Goal: Task Accomplishment & Management: Manage account settings

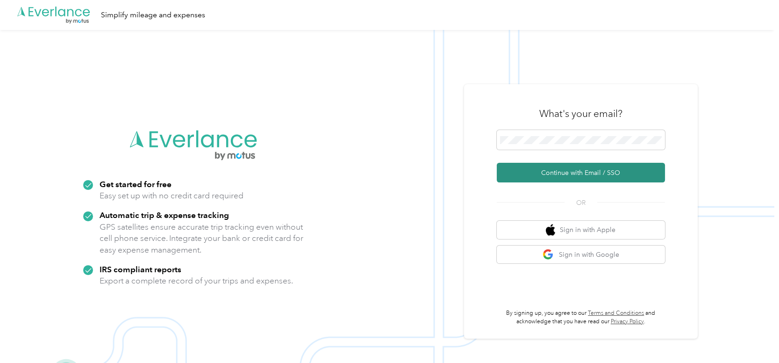
click at [584, 172] on button "Continue with Email / SSO" at bounding box center [581, 173] width 168 height 20
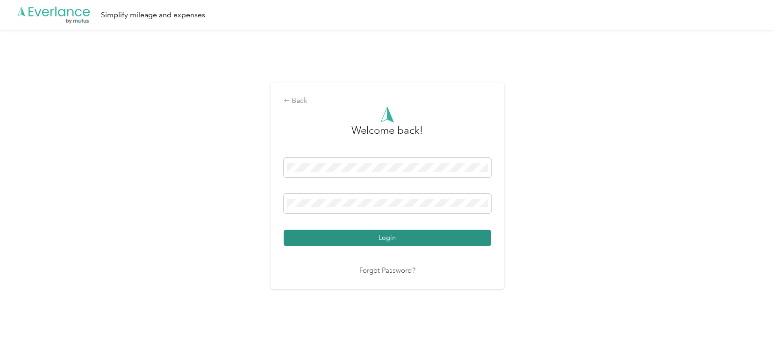
click at [393, 239] on button "Login" at bounding box center [388, 237] width 208 height 16
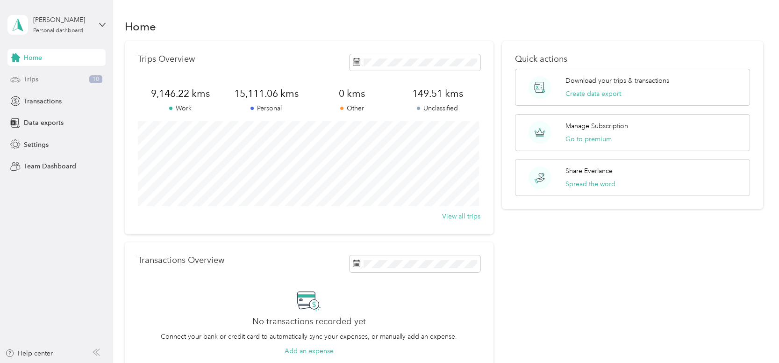
click at [39, 81] on div "Trips 10" at bounding box center [56, 79] width 98 height 17
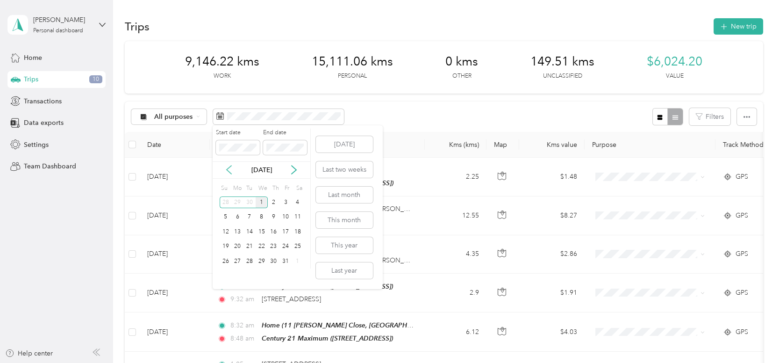
click at [227, 172] on icon at bounding box center [228, 169] width 9 height 9
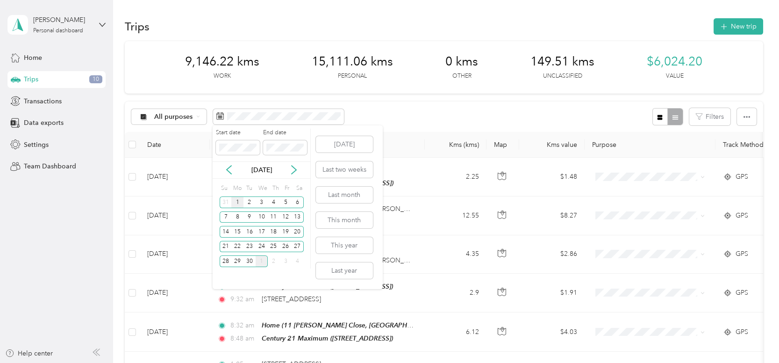
click at [236, 205] on div "1" at bounding box center [237, 202] width 12 height 12
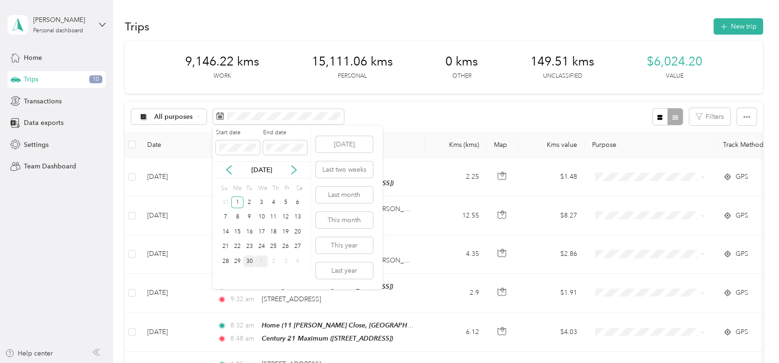
click at [245, 261] on div "30" at bounding box center [250, 261] width 12 height 12
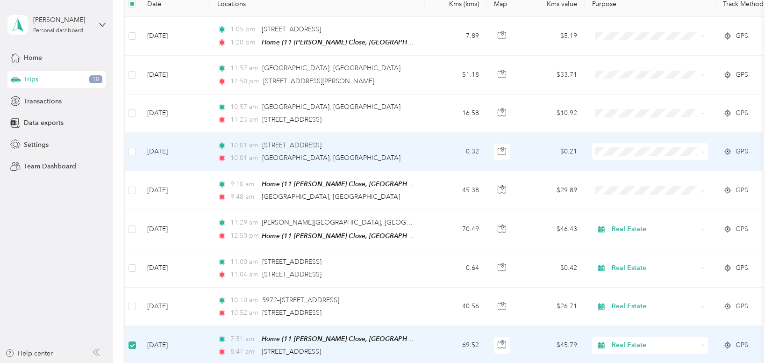
scroll to position [139, 0]
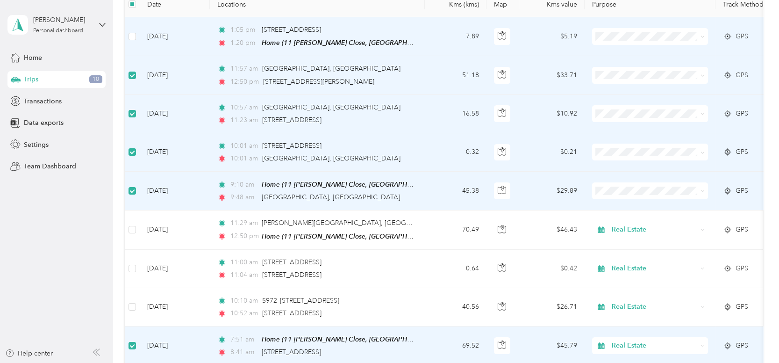
click at [136, 37] on td at bounding box center [132, 36] width 15 height 39
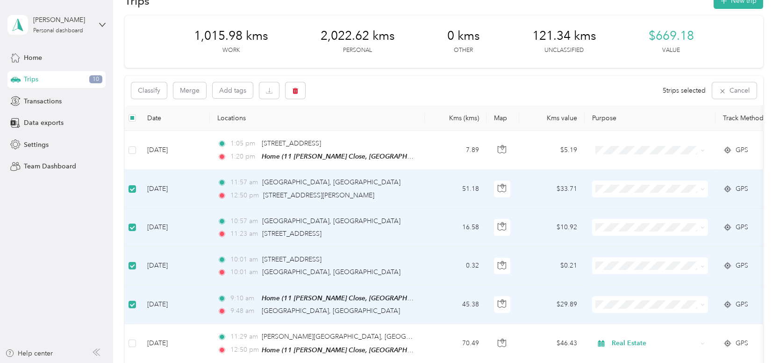
scroll to position [0, 0]
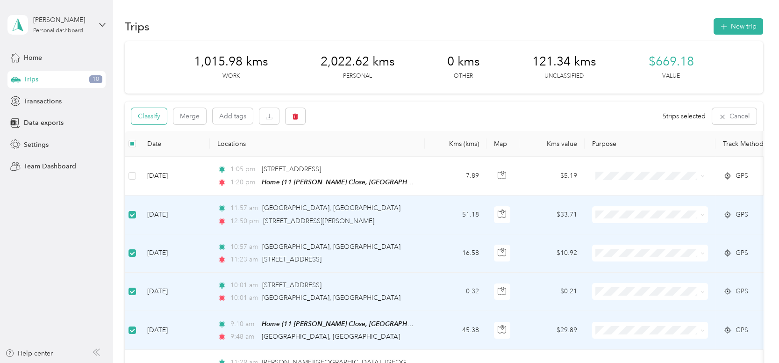
click at [150, 114] on button "Classify" at bounding box center [149, 116] width 36 height 16
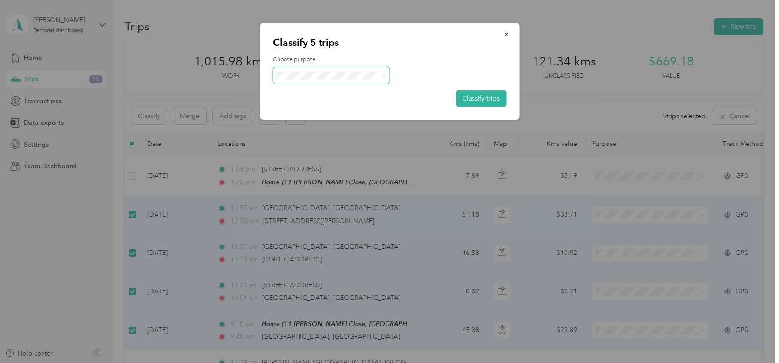
click at [316, 69] on span at bounding box center [331, 75] width 117 height 16
click at [305, 111] on li "Personal" at bounding box center [331, 108] width 117 height 16
click at [483, 93] on button "Classify trips" at bounding box center [481, 98] width 50 height 16
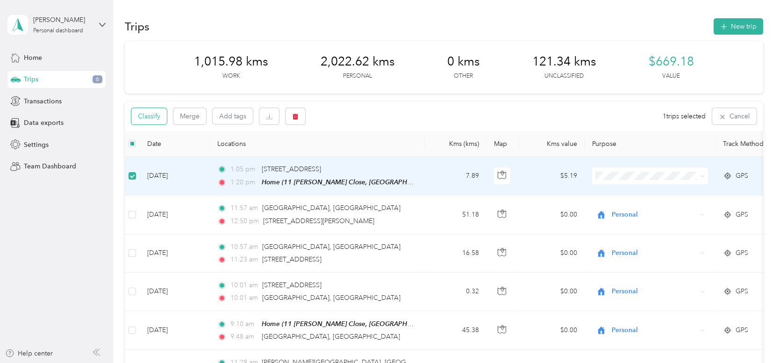
click at [159, 119] on button "Classify" at bounding box center [149, 116] width 36 height 16
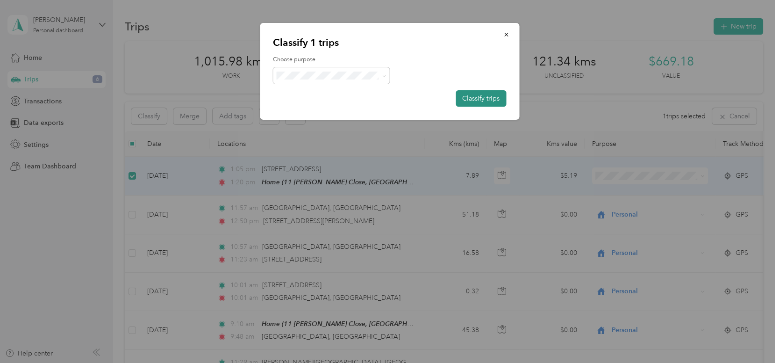
click at [482, 97] on button "Classify trips" at bounding box center [481, 98] width 50 height 16
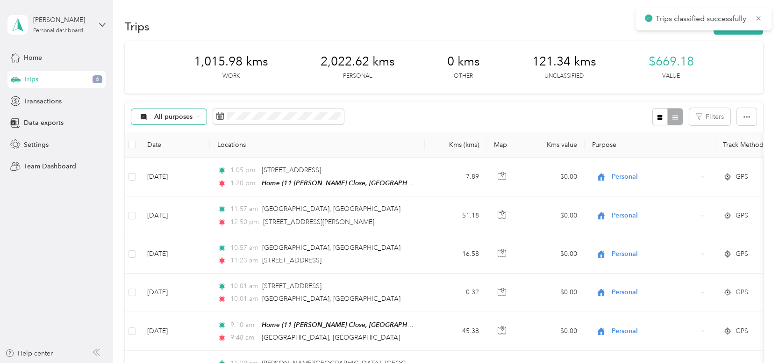
click at [198, 119] on div "All purposes" at bounding box center [169, 117] width 76 height 16
click at [168, 200] on li "Real Estate" at bounding box center [168, 199] width 75 height 16
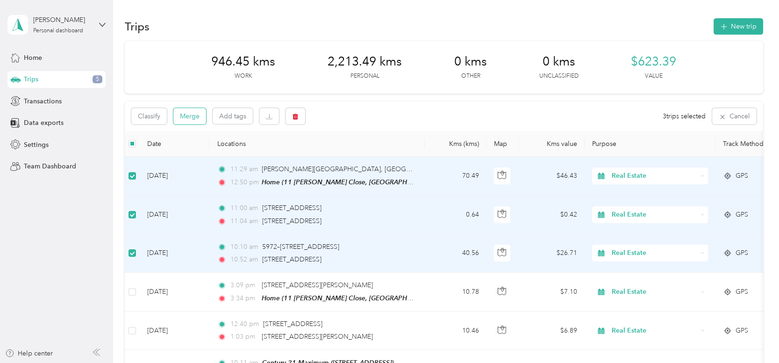
click at [195, 116] on button "Merge" at bounding box center [189, 116] width 33 height 16
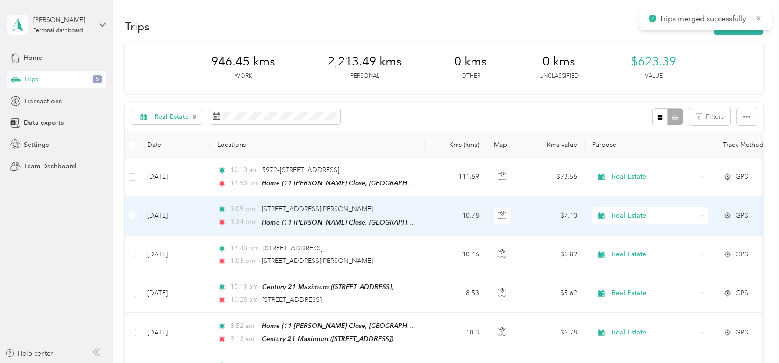
click at [126, 215] on td at bounding box center [132, 215] width 15 height 39
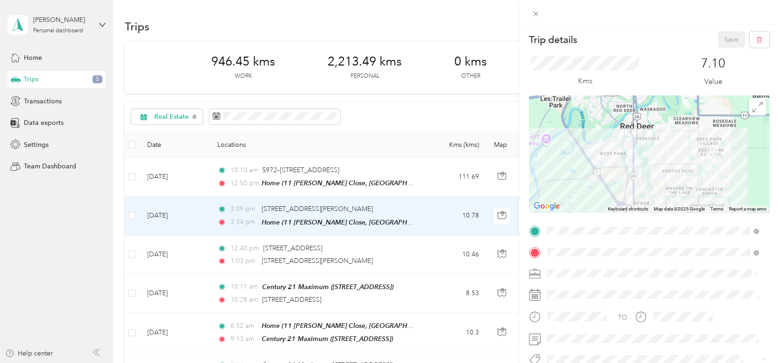
click at [134, 217] on div "Trip details Save This trip cannot be edited because it is either under review,…" at bounding box center [389, 181] width 779 height 363
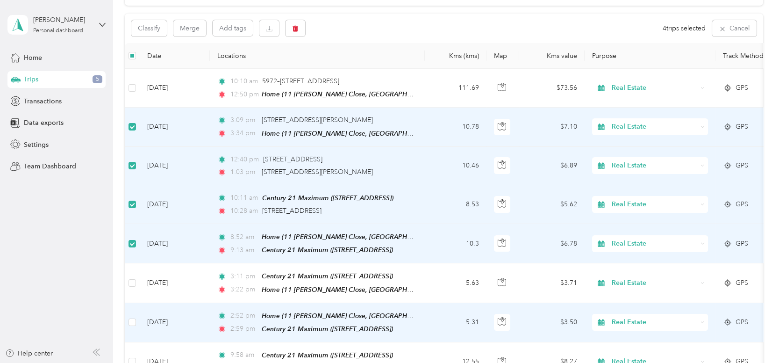
scroll to position [93, 0]
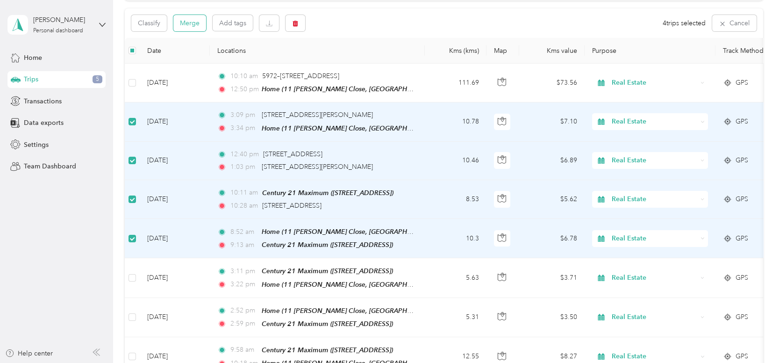
click at [195, 21] on button "Merge" at bounding box center [189, 23] width 33 height 16
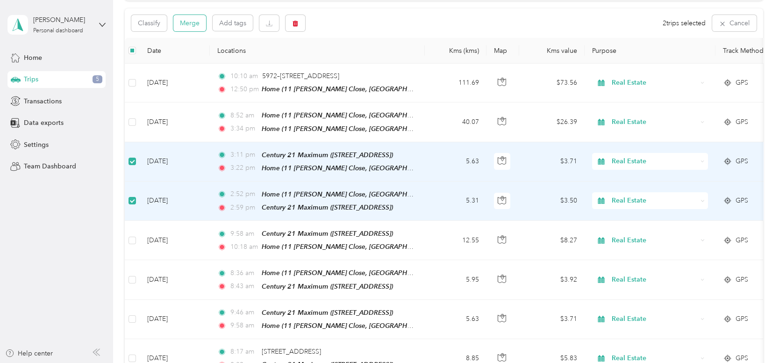
click at [188, 23] on button "Merge" at bounding box center [189, 23] width 33 height 16
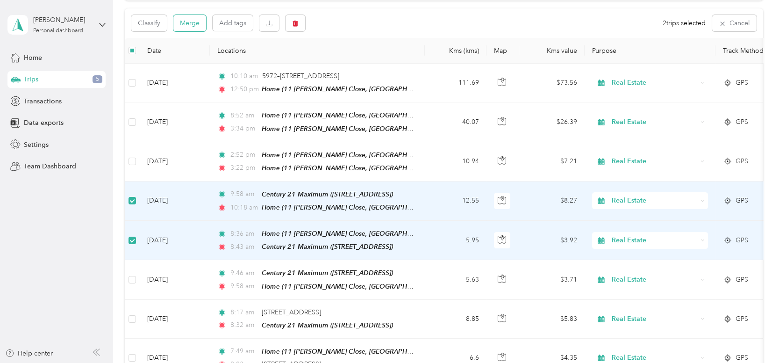
click at [188, 25] on button "Merge" at bounding box center [189, 23] width 33 height 16
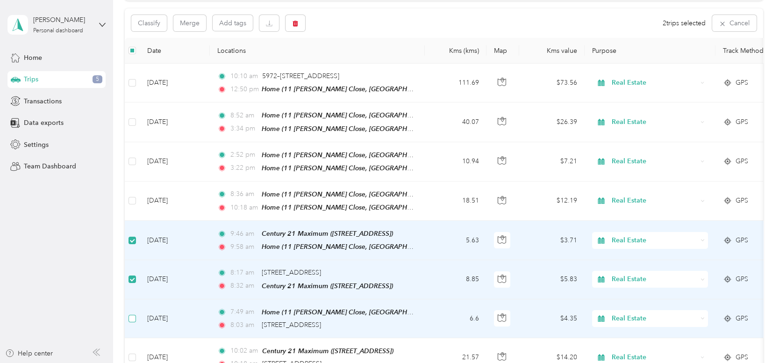
click at [132, 316] on label at bounding box center [132, 318] width 7 height 10
click at [196, 23] on button "Merge" at bounding box center [189, 23] width 33 height 16
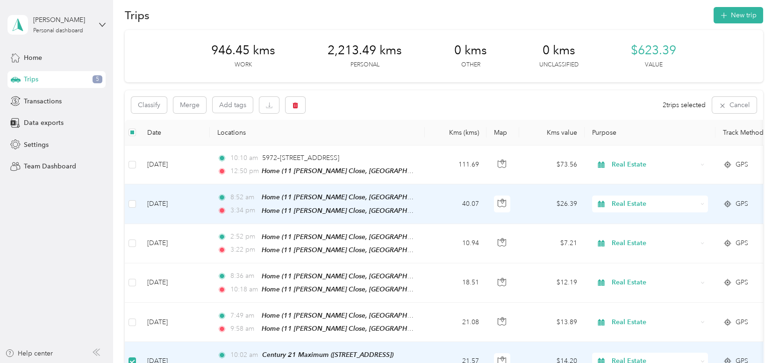
scroll to position [0, 0]
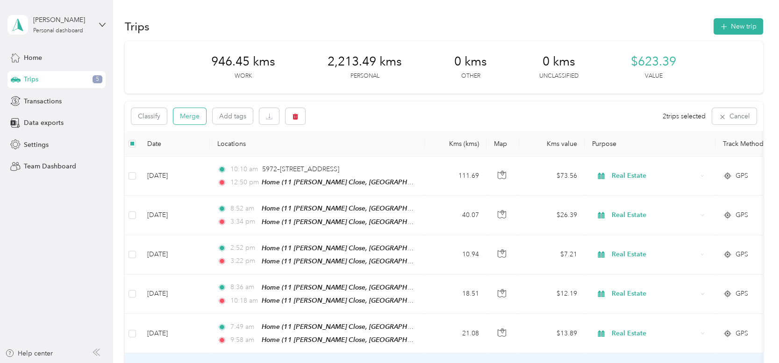
click at [193, 120] on button "Merge" at bounding box center [189, 116] width 33 height 16
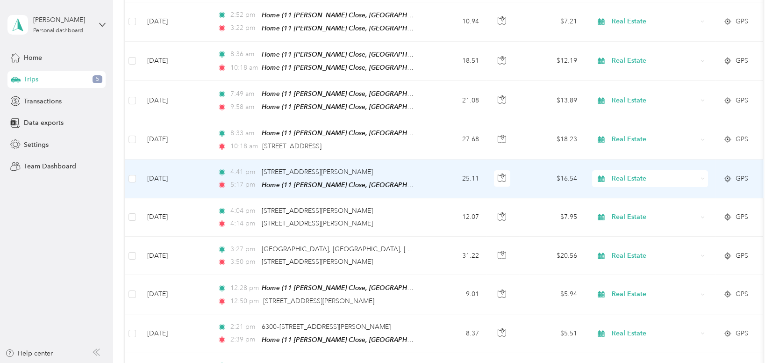
scroll to position [233, 0]
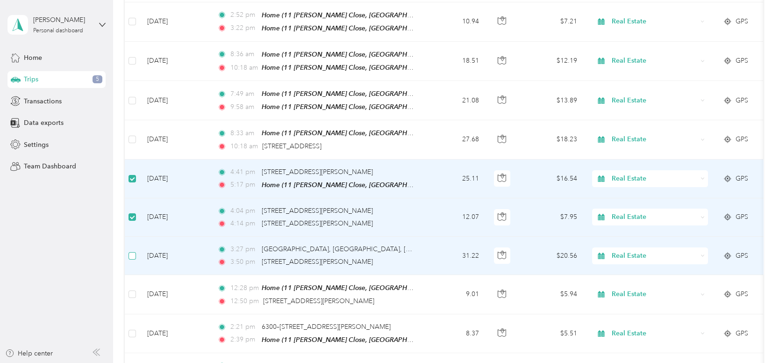
click at [129, 254] on label at bounding box center [132, 256] width 7 height 10
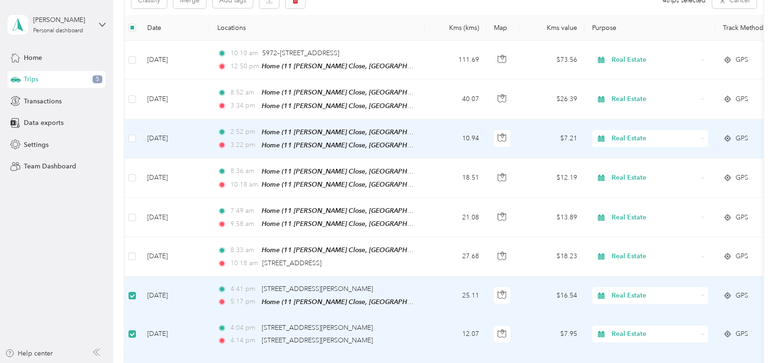
scroll to position [0, 0]
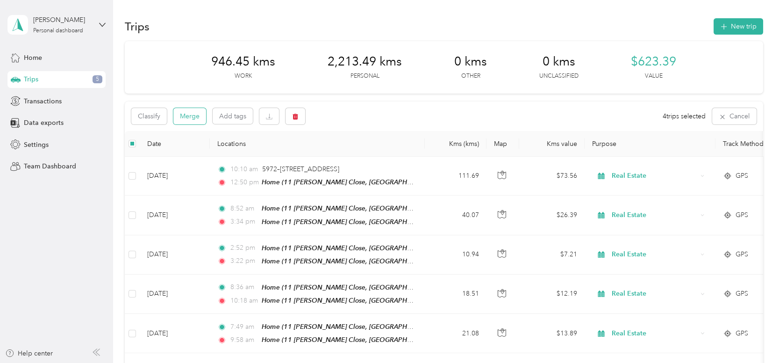
click at [197, 119] on button "Merge" at bounding box center [189, 116] width 33 height 16
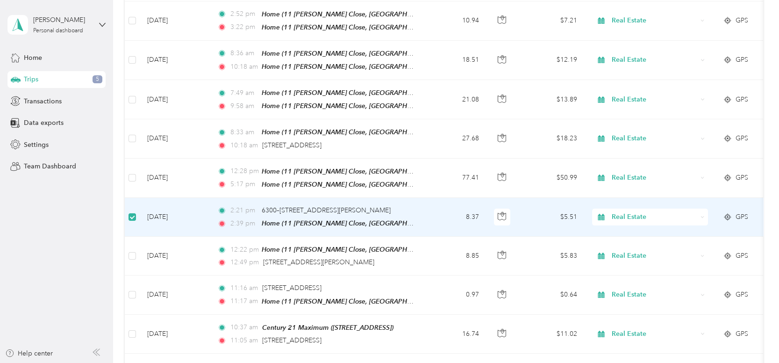
scroll to position [233, 0]
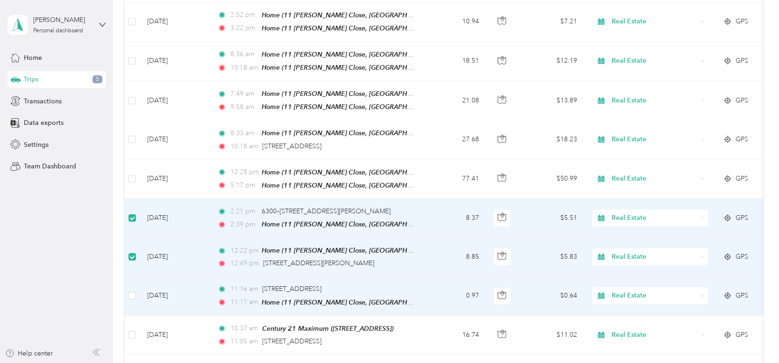
click at [127, 286] on td at bounding box center [132, 295] width 15 height 39
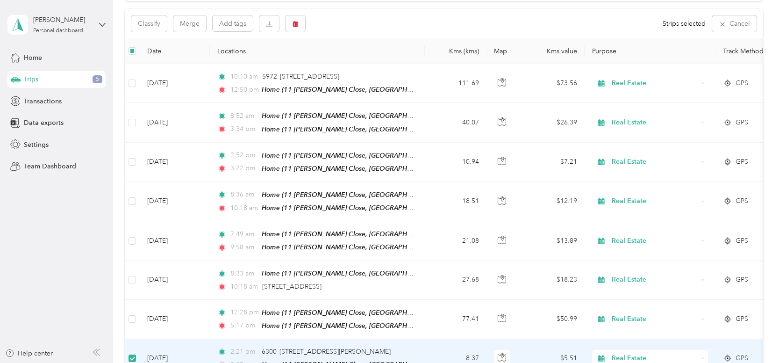
scroll to position [0, 0]
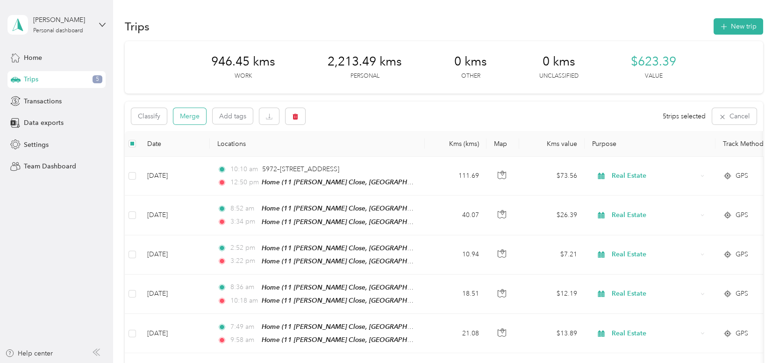
click at [191, 115] on button "Merge" at bounding box center [189, 116] width 33 height 16
click at [190, 118] on button "Merge" at bounding box center [189, 116] width 33 height 16
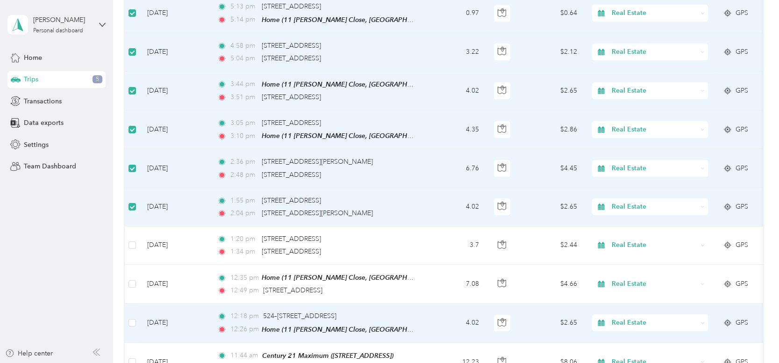
scroll to position [560, 0]
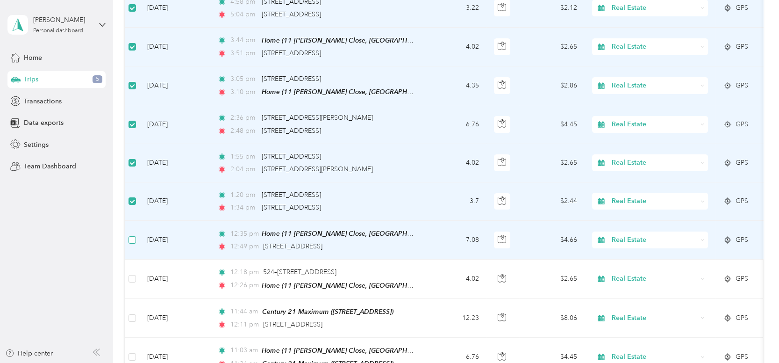
click at [134, 235] on label at bounding box center [132, 240] width 7 height 10
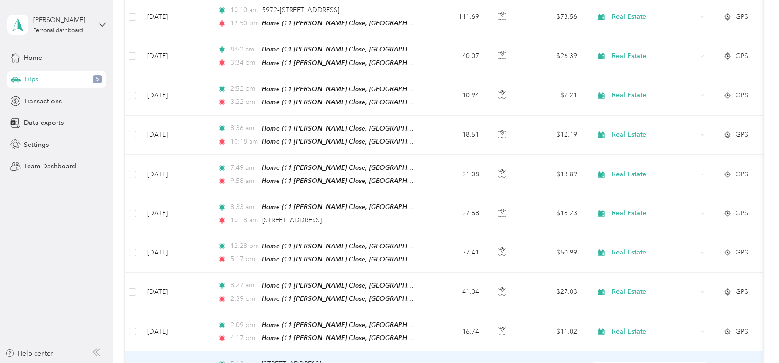
scroll to position [0, 0]
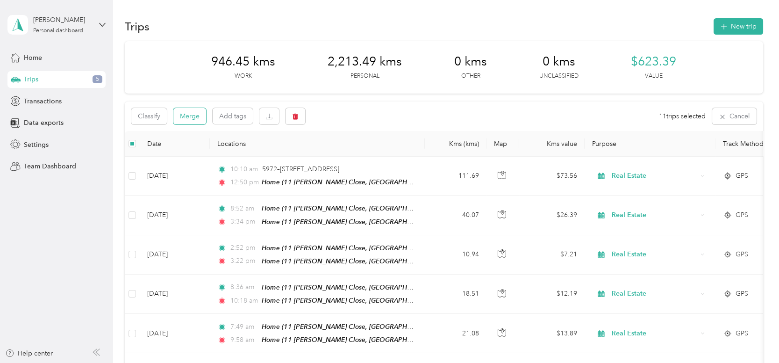
click at [192, 115] on button "Merge" at bounding box center [189, 116] width 33 height 16
click at [190, 112] on button "Merge" at bounding box center [189, 116] width 33 height 16
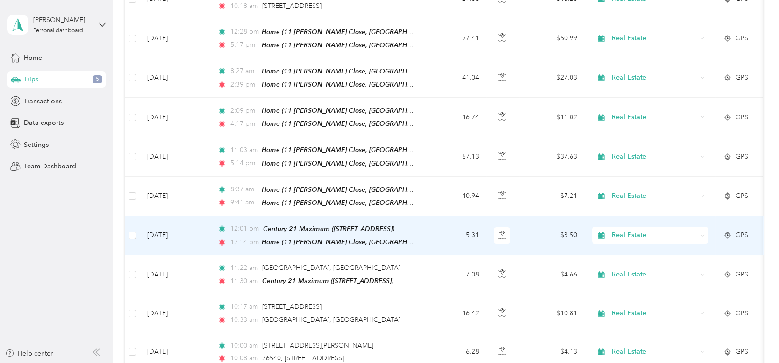
scroll to position [373, 0]
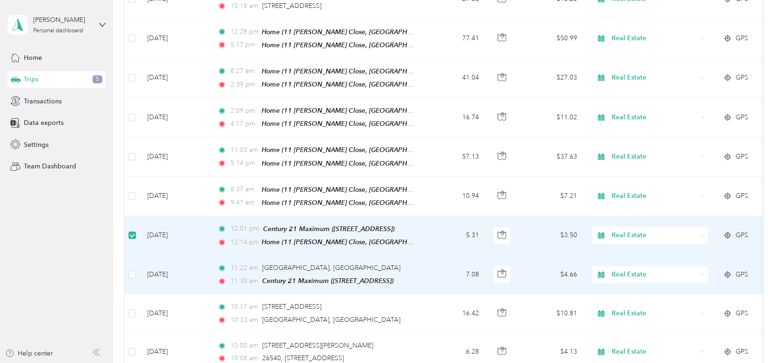
click at [136, 264] on td at bounding box center [132, 274] width 15 height 39
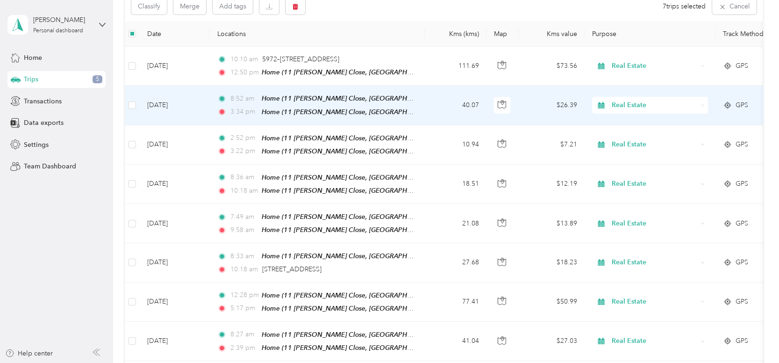
scroll to position [0, 0]
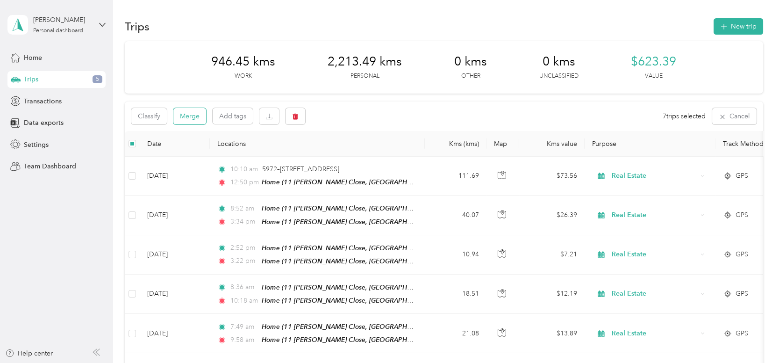
click at [188, 116] on button "Merge" at bounding box center [189, 116] width 33 height 16
click at [184, 117] on button "Merge" at bounding box center [189, 116] width 33 height 16
click at [187, 116] on button "Merge" at bounding box center [189, 116] width 33 height 16
click at [186, 117] on button "Merge" at bounding box center [189, 116] width 33 height 16
click at [189, 117] on button "Merge" at bounding box center [189, 116] width 33 height 16
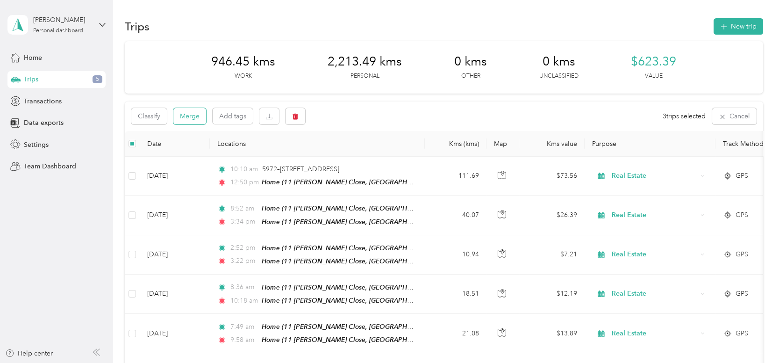
click at [193, 115] on button "Merge" at bounding box center [189, 116] width 33 height 16
click at [190, 118] on button "Merge" at bounding box center [189, 116] width 33 height 16
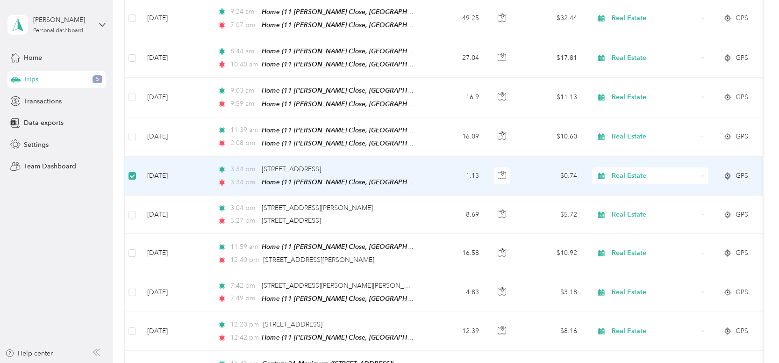
scroll to position [746, 0]
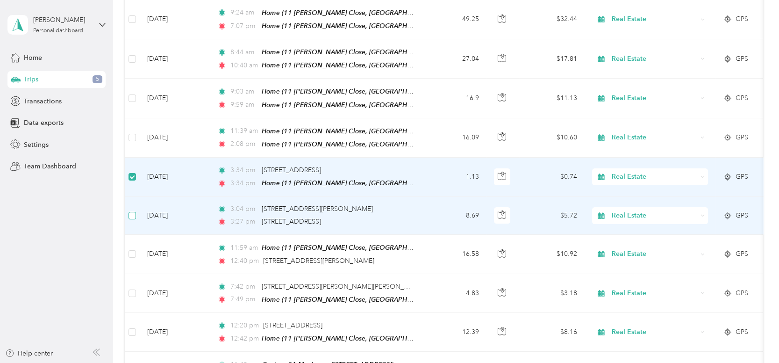
drag, startPoint x: 132, startPoint y: 192, endPoint x: 131, endPoint y: 200, distance: 8.0
click at [131, 210] on label at bounding box center [132, 215] width 7 height 10
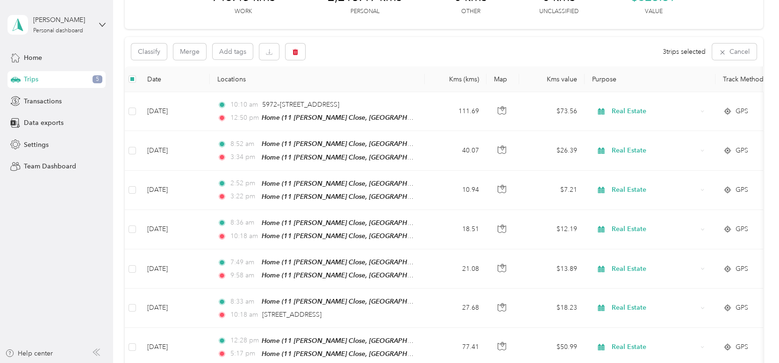
scroll to position [0, 0]
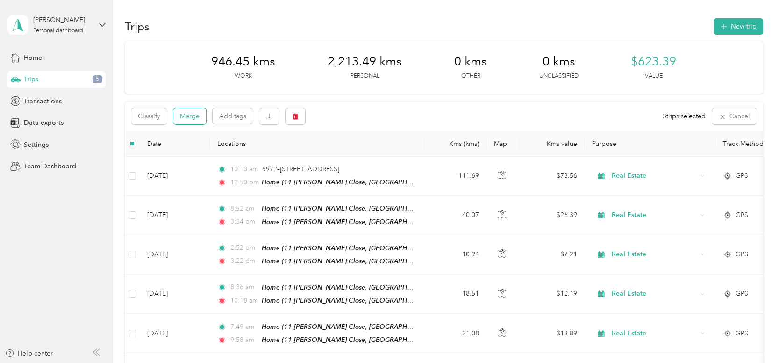
click at [192, 116] on button "Merge" at bounding box center [189, 116] width 33 height 16
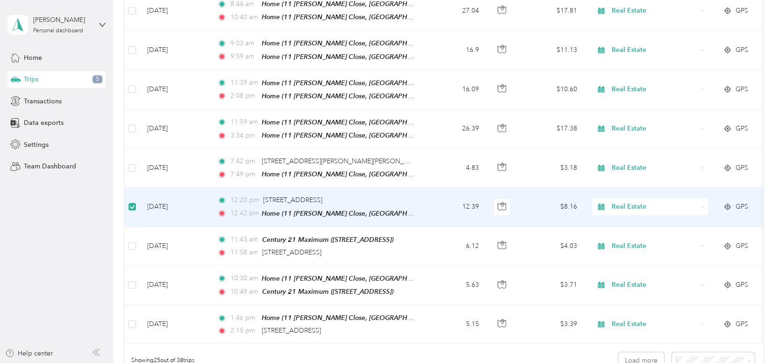
scroll to position [794, 0]
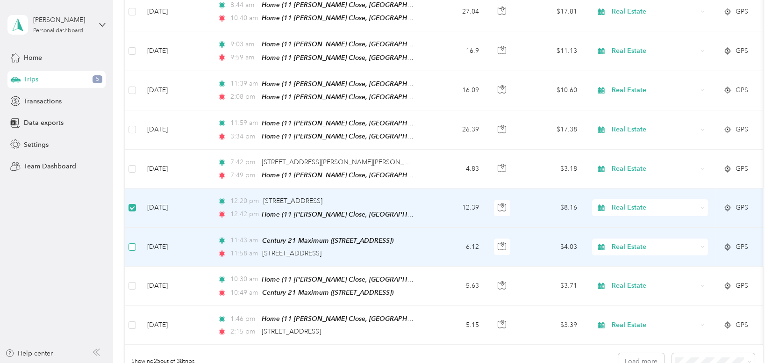
click at [133, 242] on label at bounding box center [132, 247] width 7 height 10
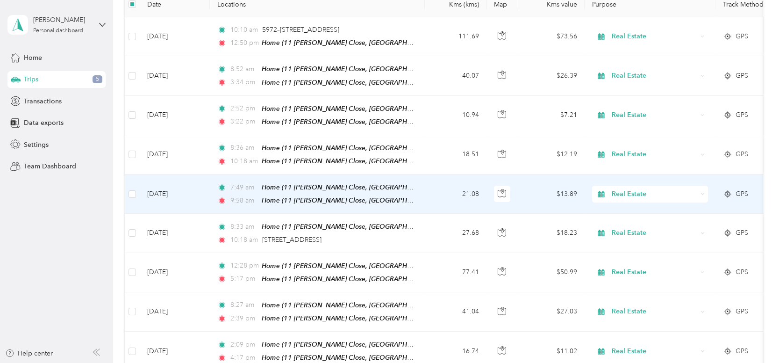
scroll to position [0, 0]
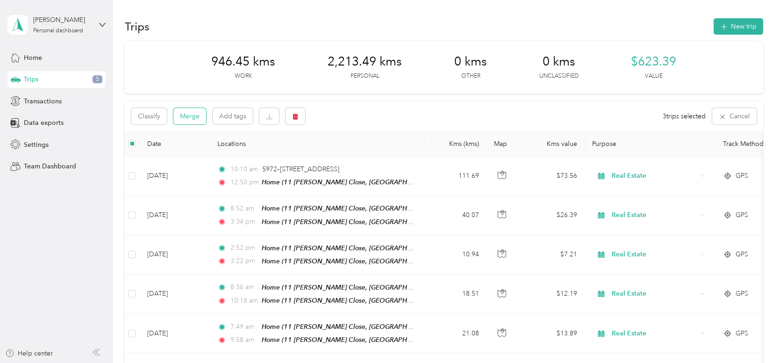
click at [185, 115] on button "Merge" at bounding box center [189, 116] width 33 height 16
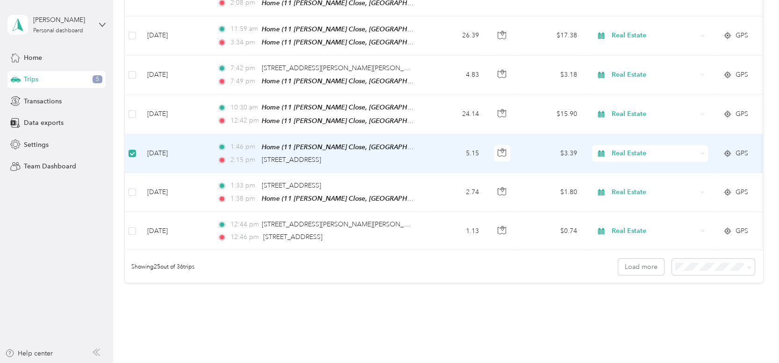
scroll to position [887, 0]
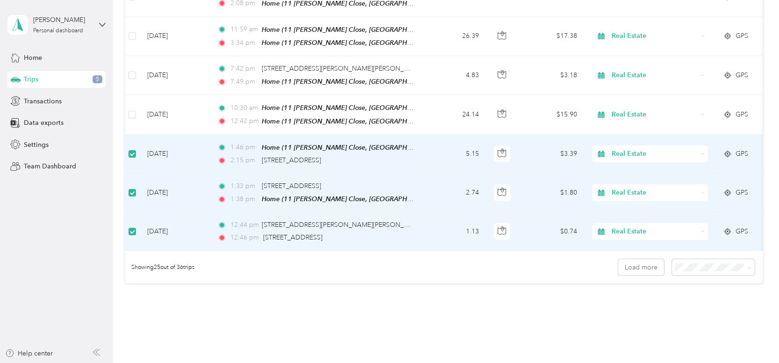
drag, startPoint x: 695, startPoint y: 298, endPoint x: 690, endPoint y: 293, distance: 6.9
click at [695, 297] on span "100 per load" at bounding box center [695, 301] width 38 height 8
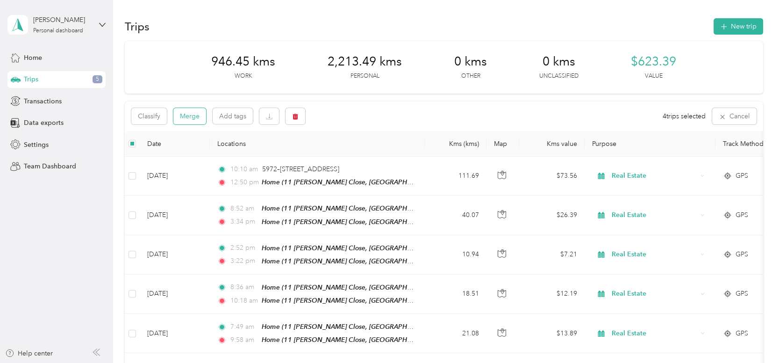
click at [192, 117] on button "Merge" at bounding box center [189, 116] width 33 height 16
click at [186, 115] on button "Merge" at bounding box center [189, 116] width 33 height 16
click at [193, 115] on button "Merge" at bounding box center [189, 116] width 33 height 16
click at [196, 109] on button "Merge" at bounding box center [189, 116] width 33 height 16
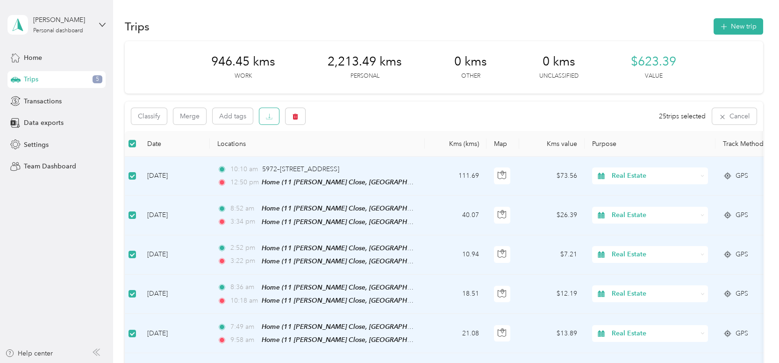
click at [271, 114] on icon "button" at bounding box center [269, 116] width 7 height 7
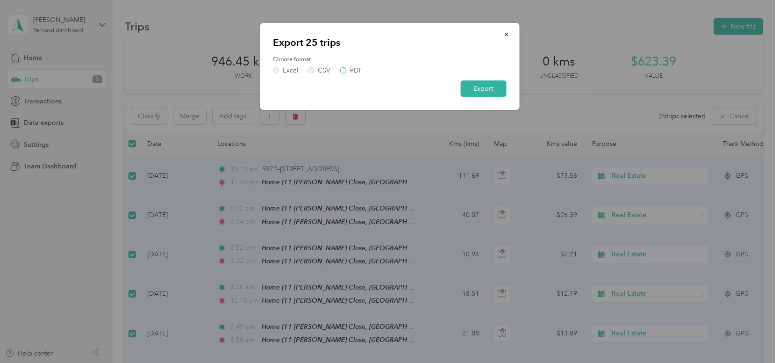
click at [344, 73] on label "PDF" at bounding box center [351, 70] width 22 height 7
click at [491, 91] on button "Export" at bounding box center [483, 88] width 46 height 16
